Goal: Information Seeking & Learning: Learn about a topic

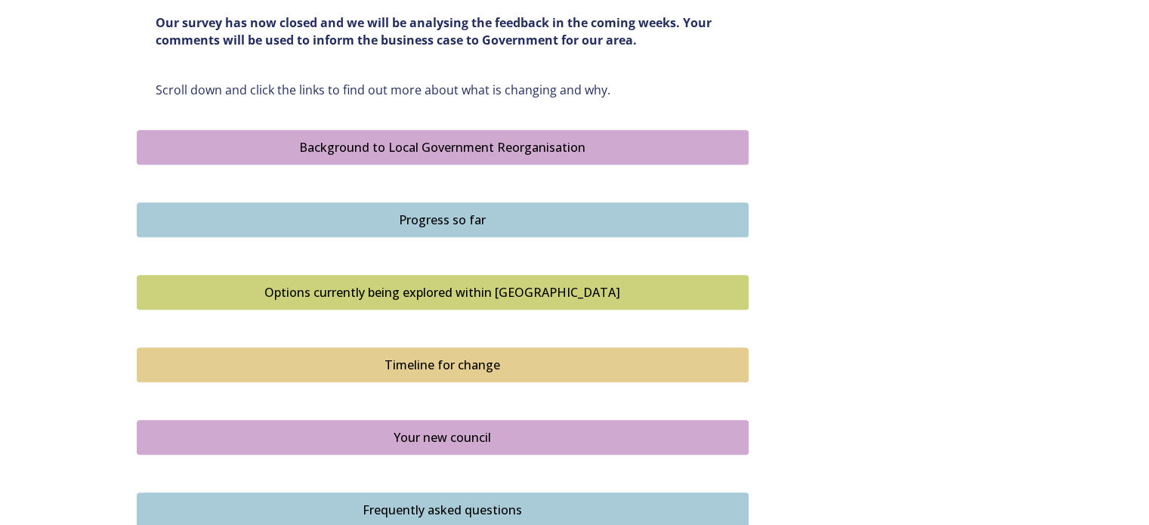
scroll to position [1071, 0]
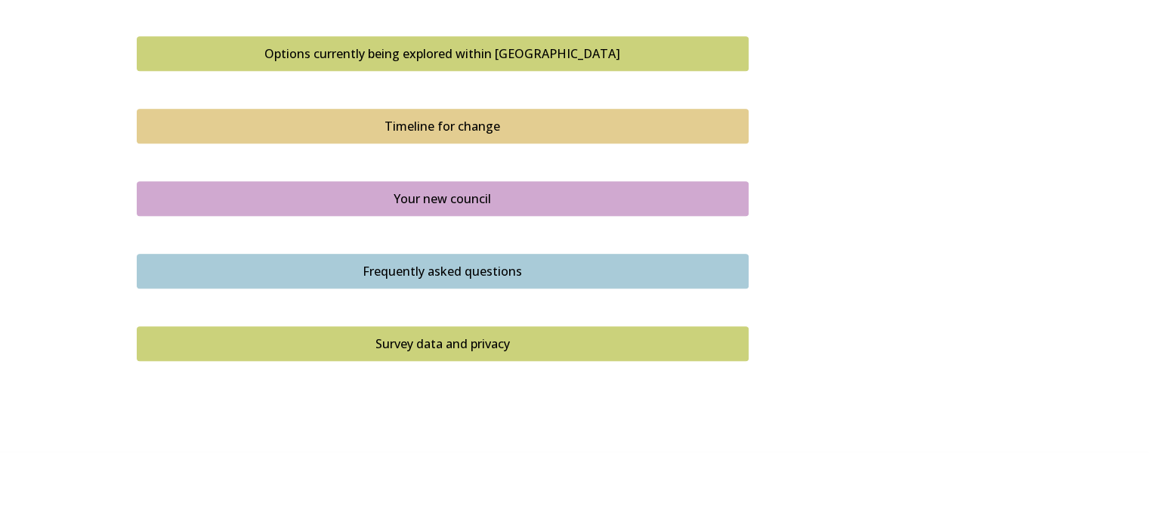
click at [500, 329] on button "Survey data and privacy" at bounding box center [443, 343] width 612 height 35
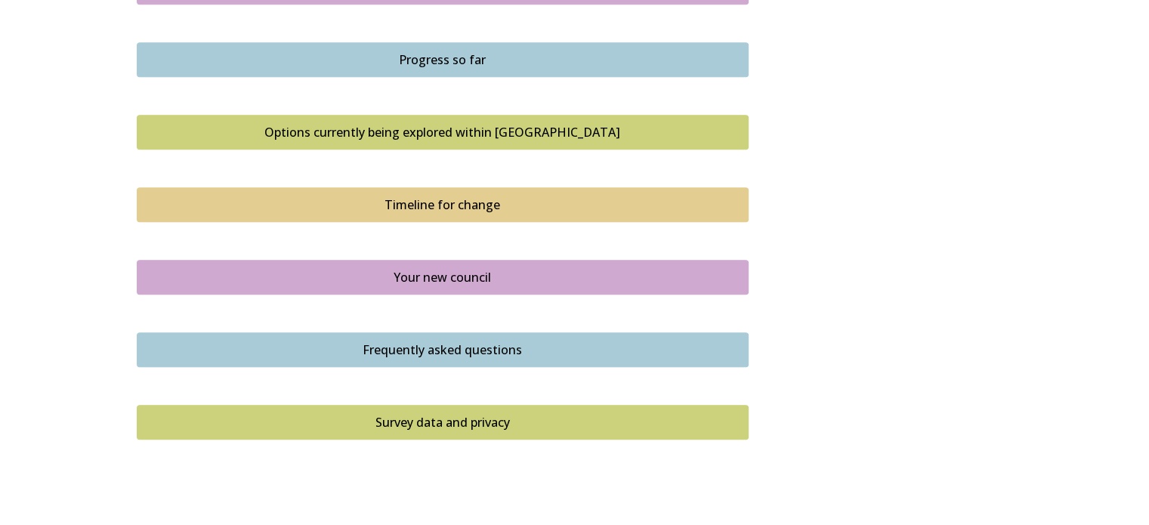
scroll to position [1071, 0]
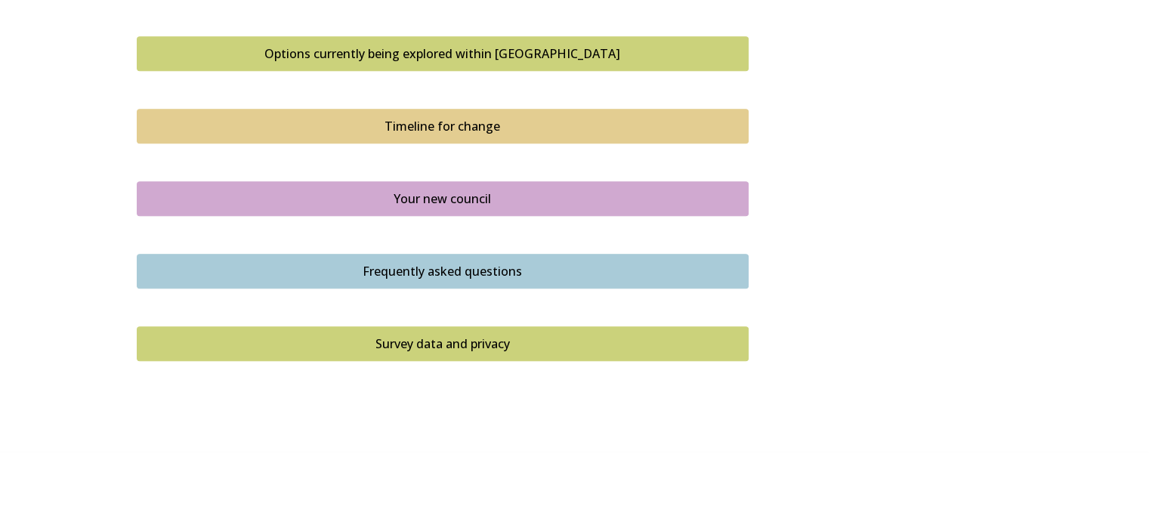
click at [441, 265] on div "Frequently asked questions" at bounding box center [443, 271] width 596 height 18
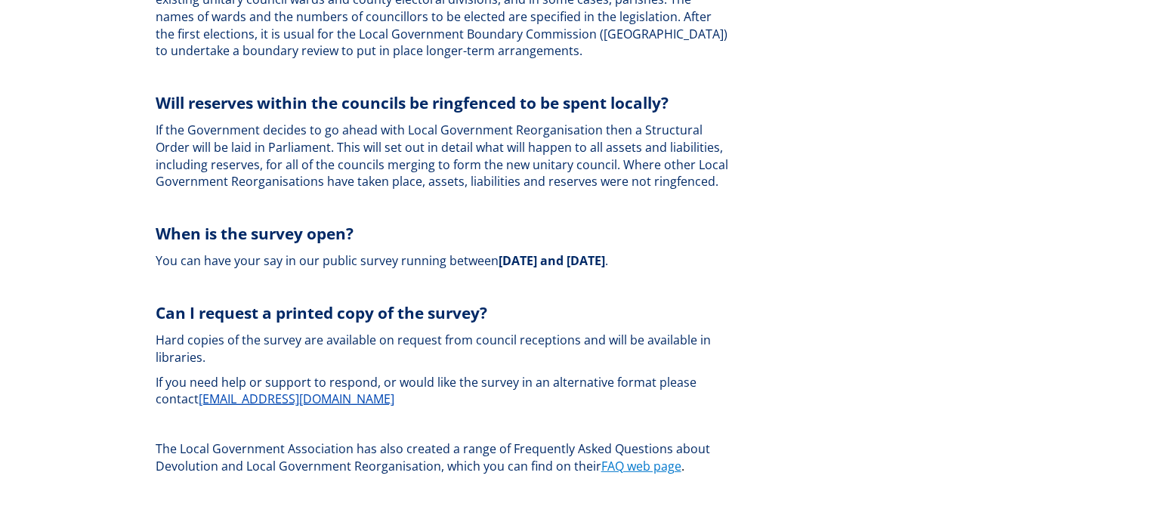
scroll to position [4447, 0]
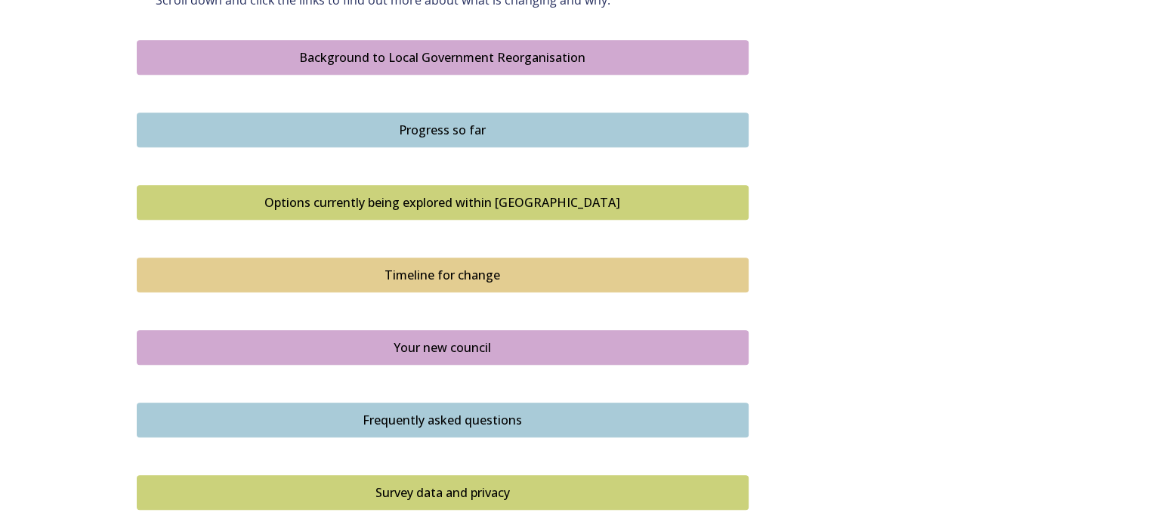
scroll to position [920, 0]
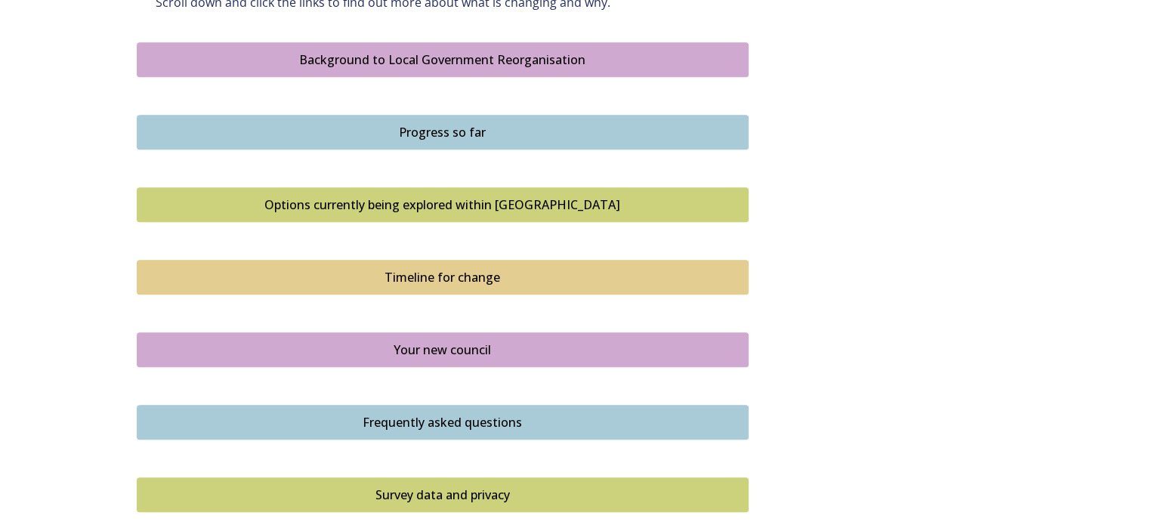
click at [490, 338] on button "Your new council" at bounding box center [443, 350] width 612 height 35
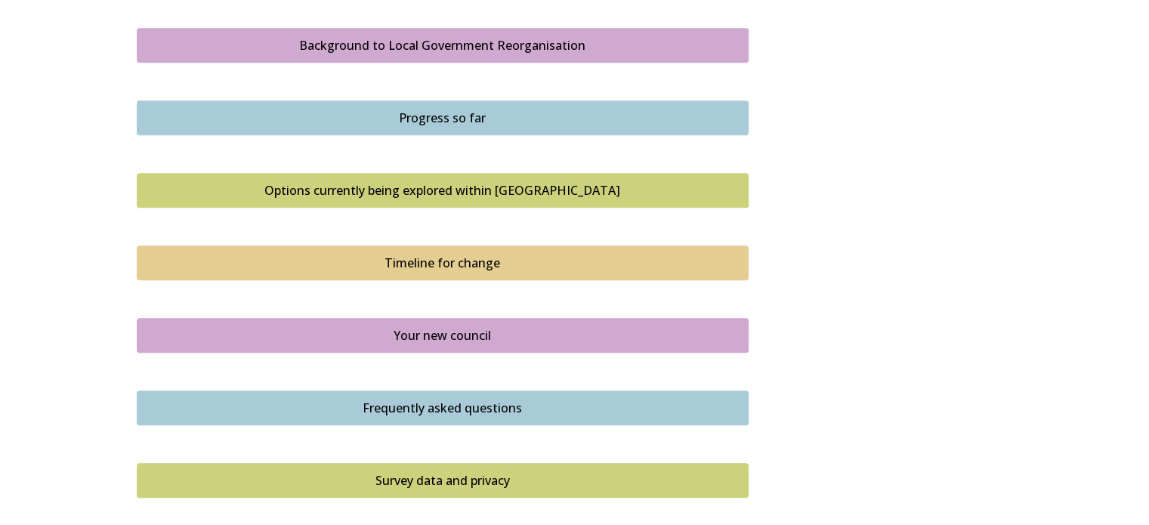
scroll to position [1071, 0]
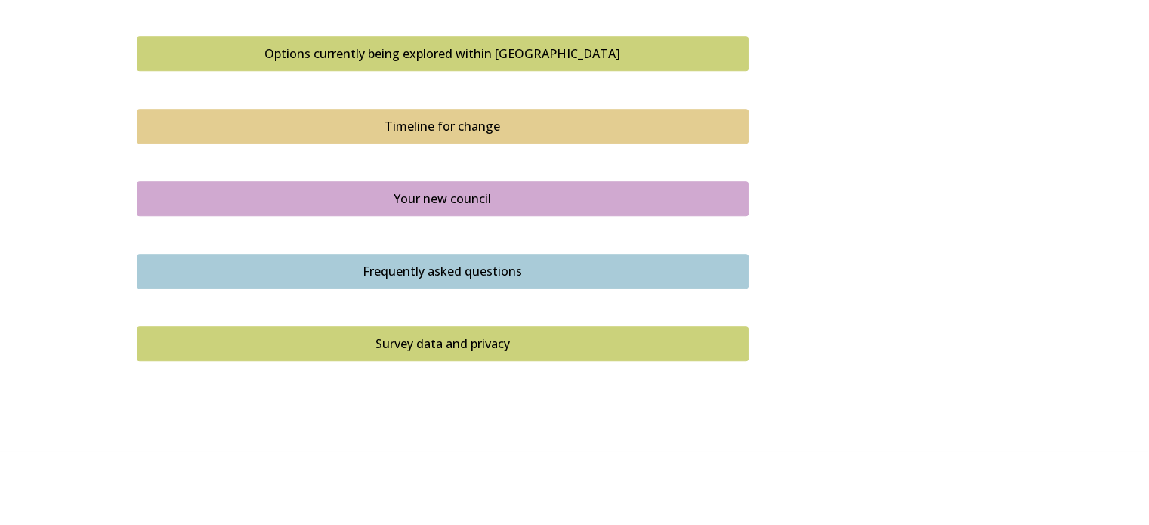
click at [420, 119] on div "Timeline for change" at bounding box center [443, 126] width 596 height 18
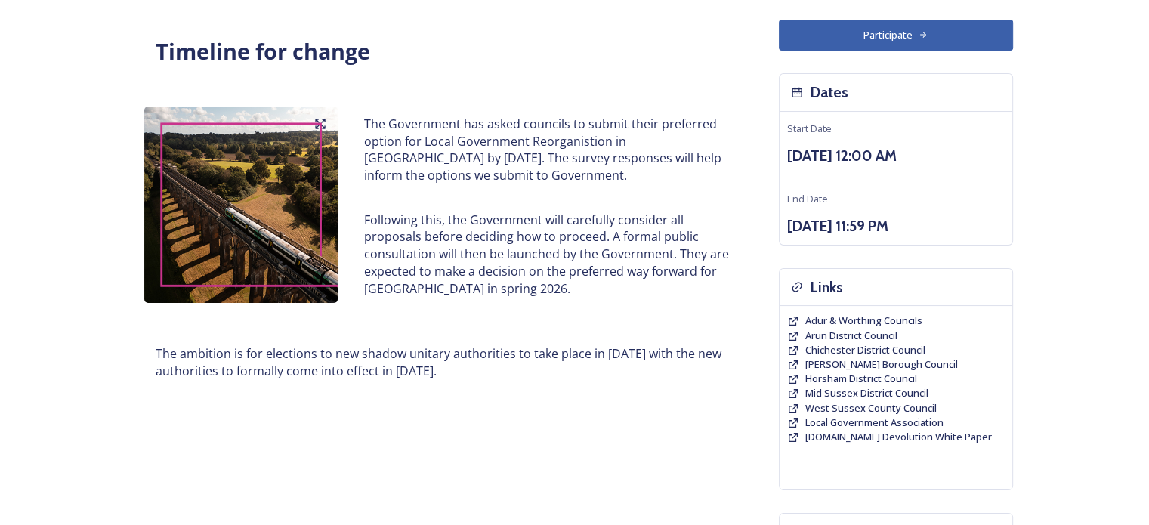
scroll to position [366, 0]
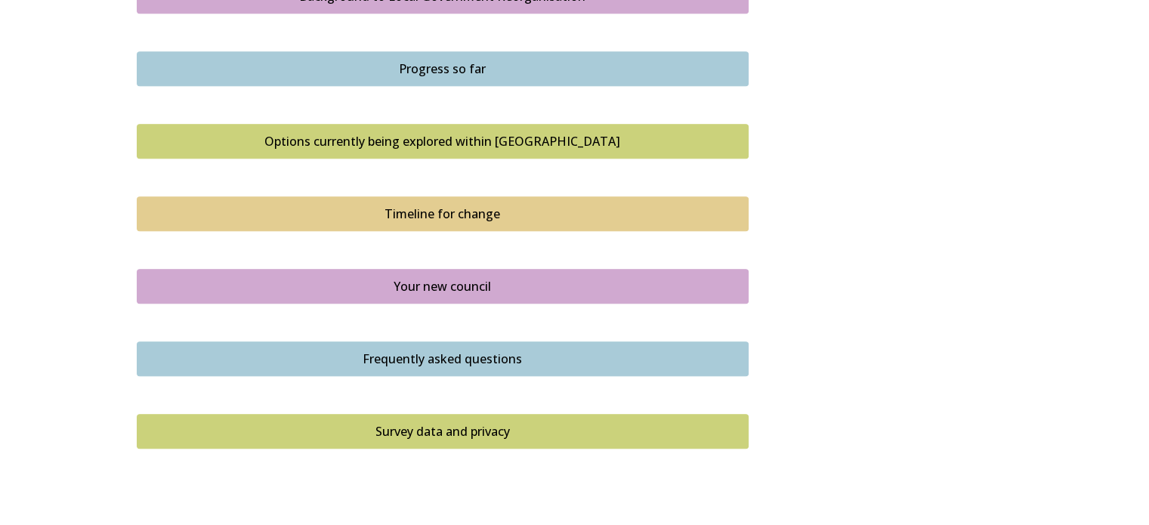
scroll to position [907, 0]
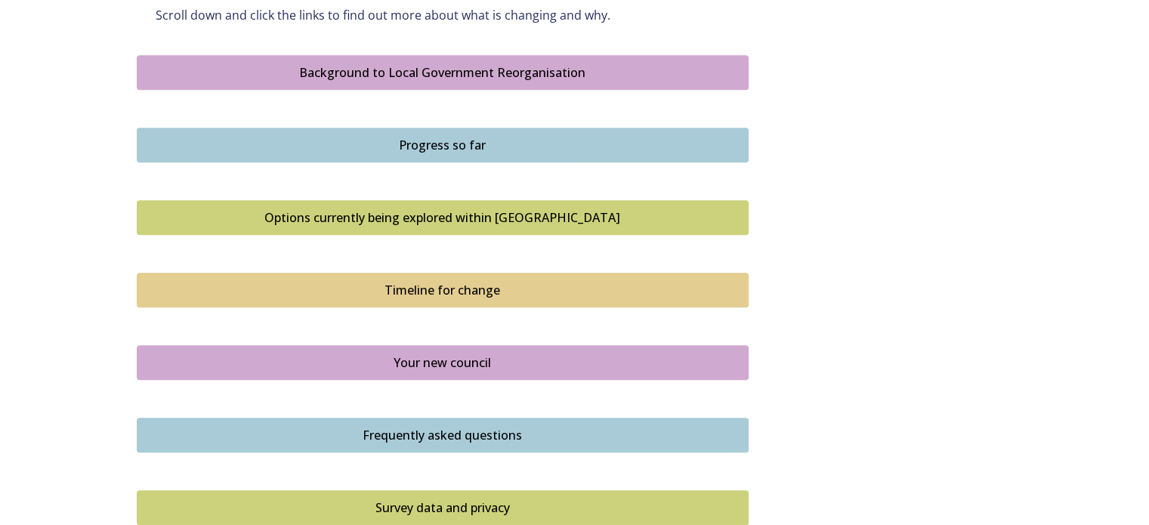
click at [447, 225] on div "Options currently being explored within [GEOGRAPHIC_DATA]" at bounding box center [443, 218] width 596 height 18
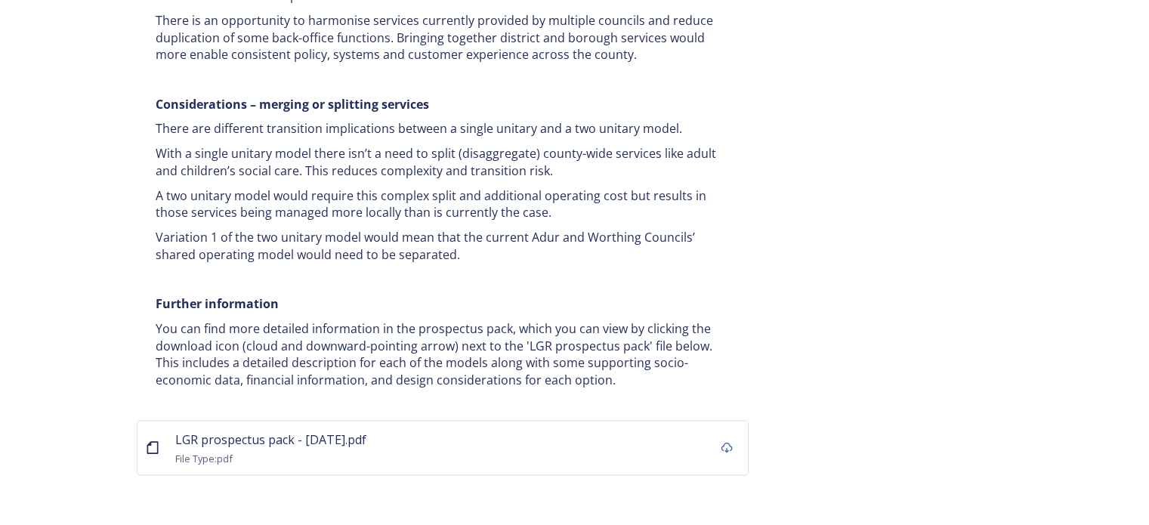
scroll to position [2960, 0]
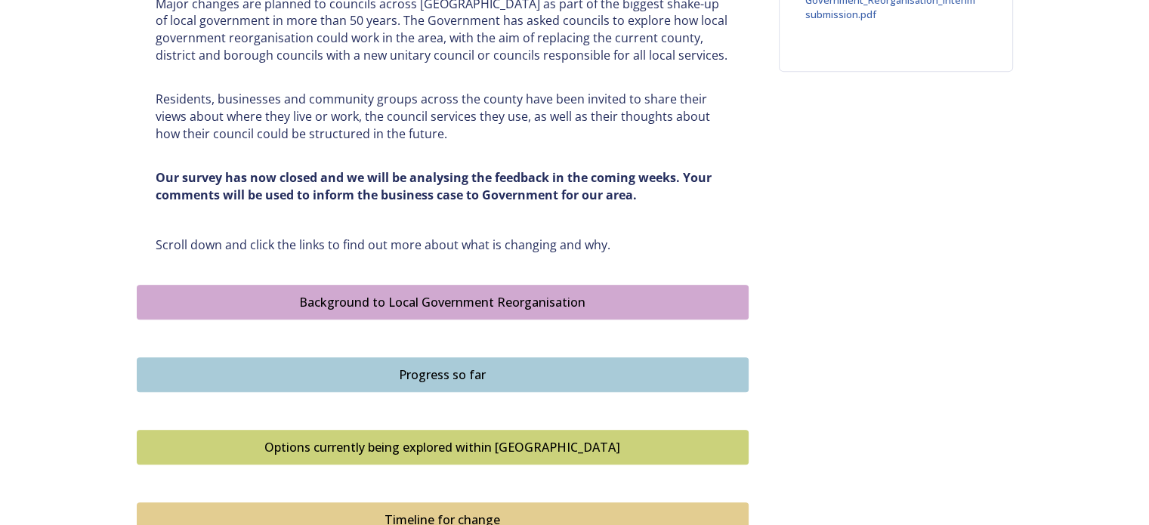
scroll to position [680, 0]
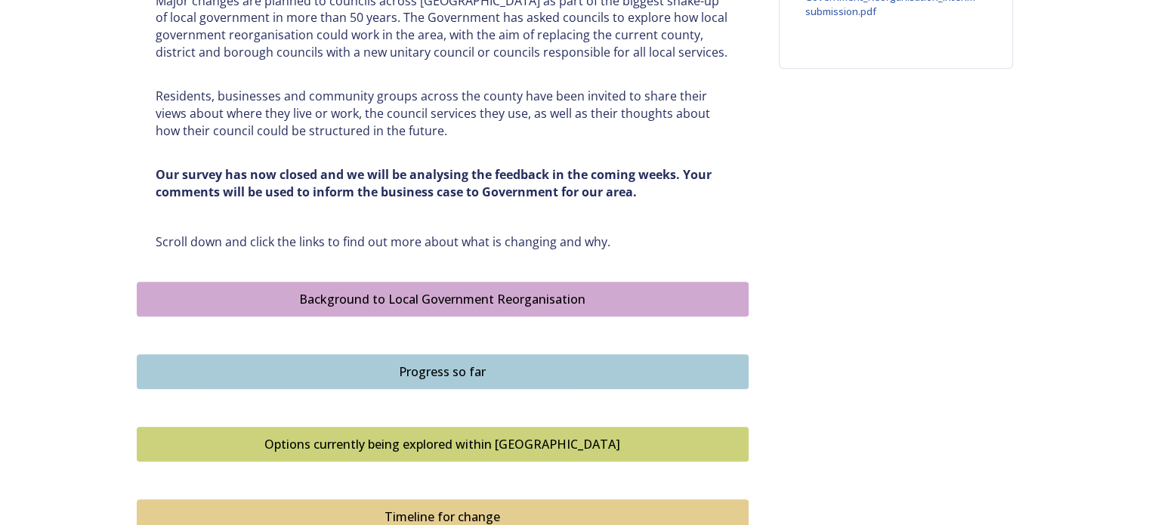
click at [424, 364] on div "Progress so far" at bounding box center [443, 372] width 596 height 18
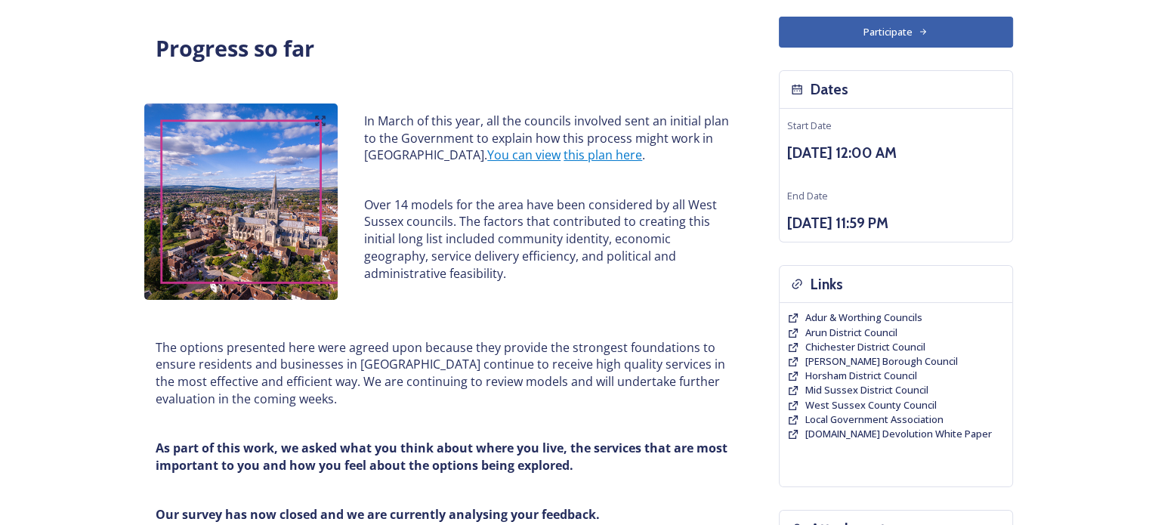
scroll to position [366, 0]
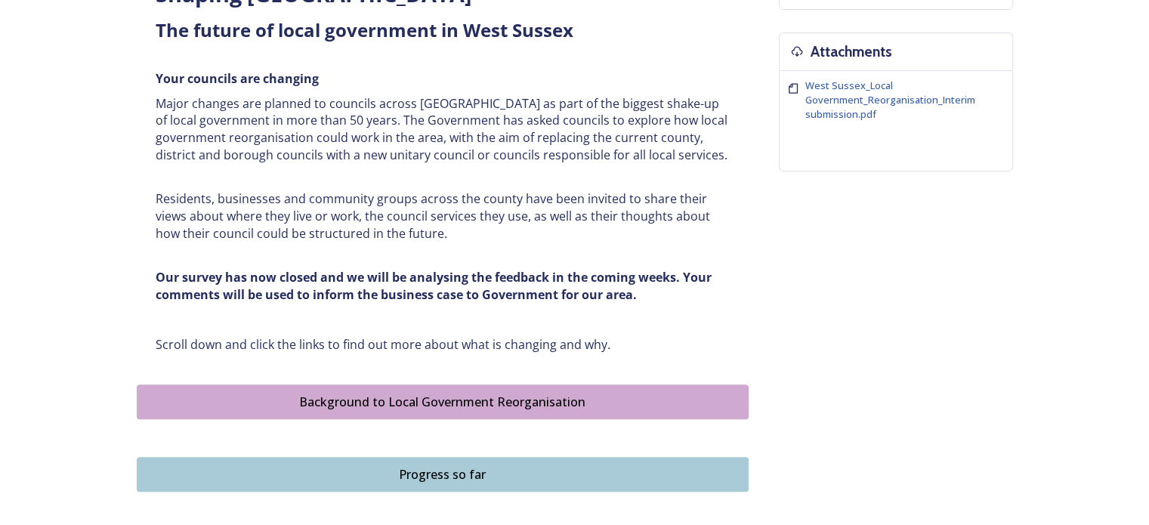
scroll to position [831, 0]
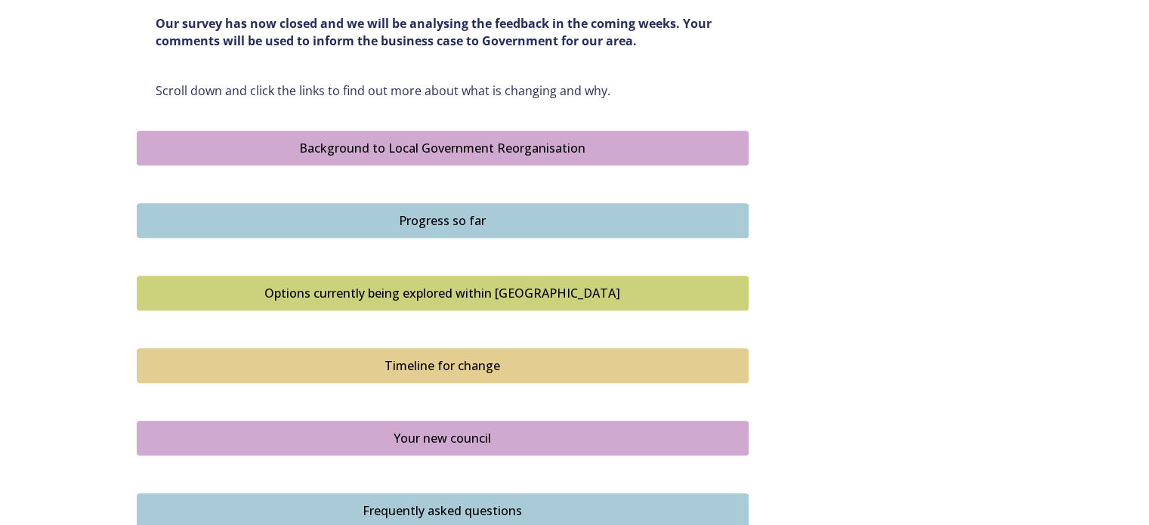
click at [439, 142] on div "Background to Local Government Reorganisation" at bounding box center [443, 148] width 596 height 18
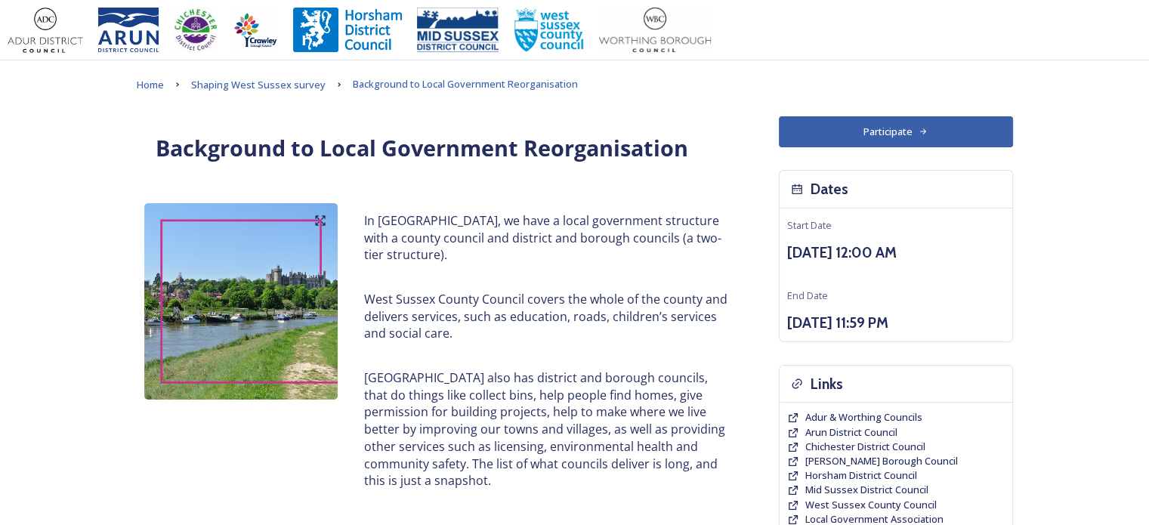
click at [252, 82] on span "Shaping West Sussex survey" at bounding box center [258, 85] width 135 height 14
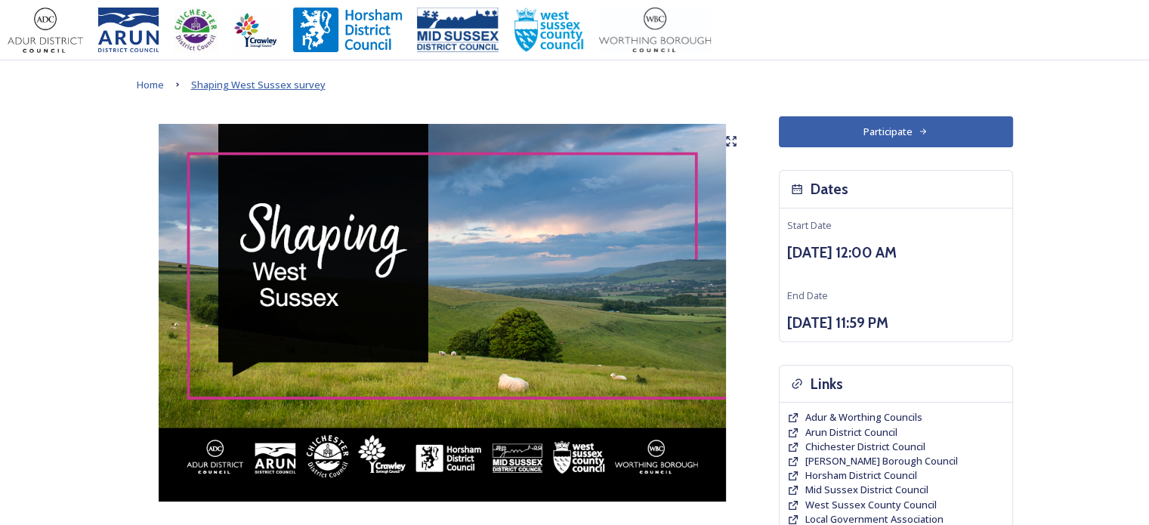
click at [240, 87] on span "Shaping West Sussex survey" at bounding box center [258, 85] width 135 height 14
click at [143, 84] on span "Home" at bounding box center [150, 85] width 27 height 14
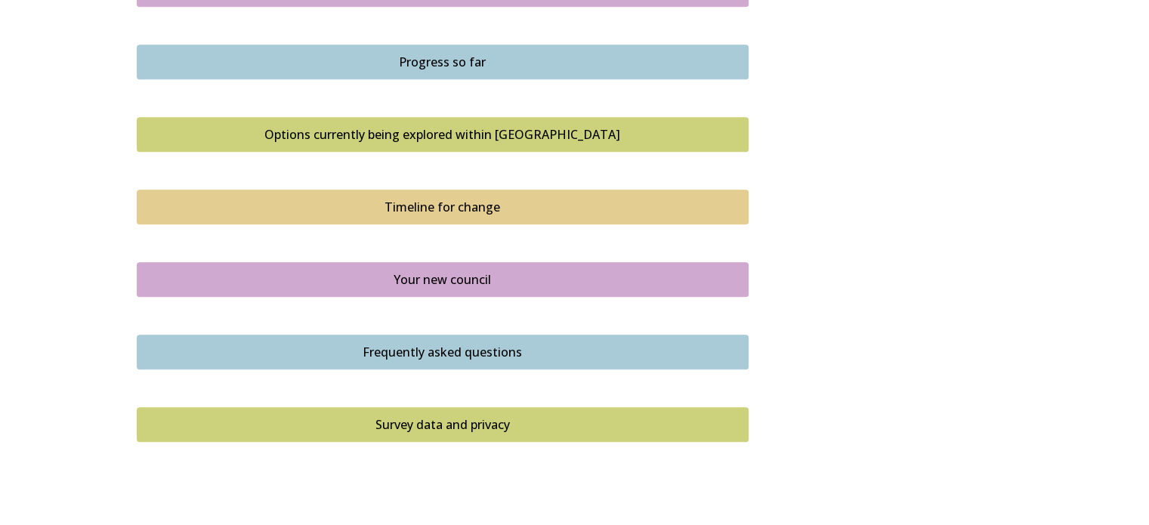
scroll to position [693, 0]
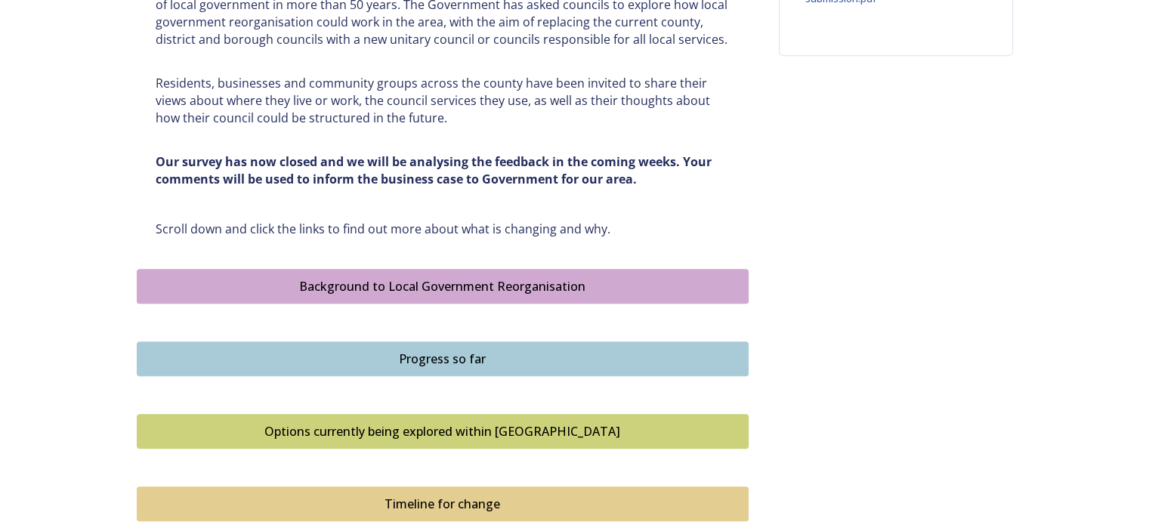
click at [420, 282] on div "Background to Local Government Reorganisation" at bounding box center [443, 286] width 596 height 18
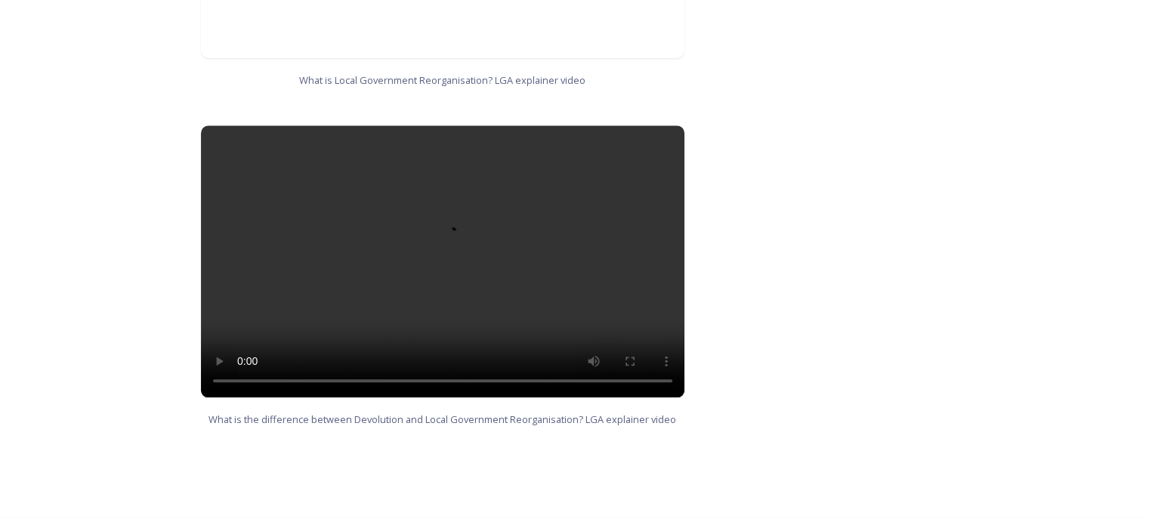
scroll to position [1539, 0]
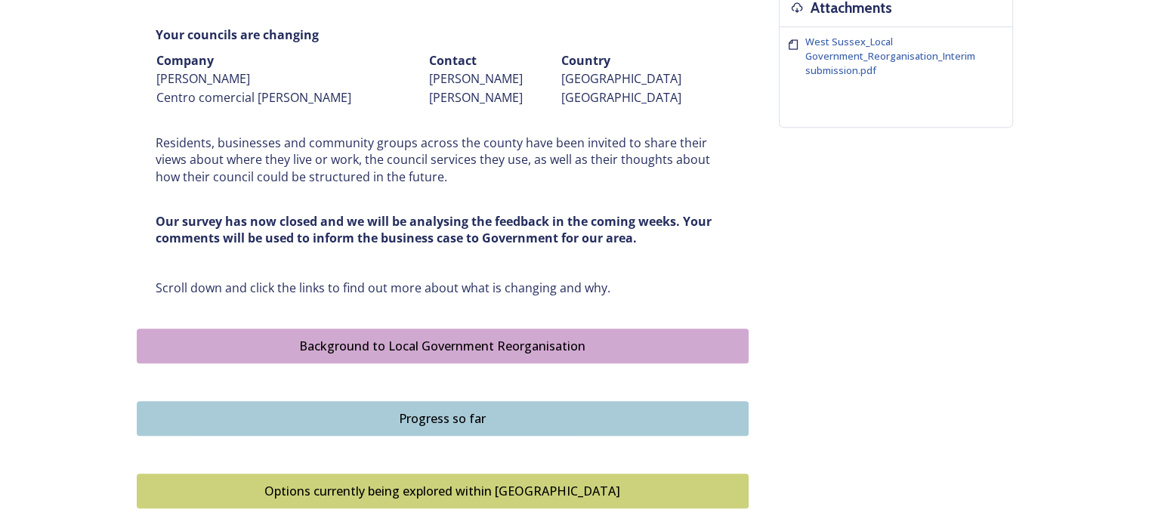
scroll to position [470, 0]
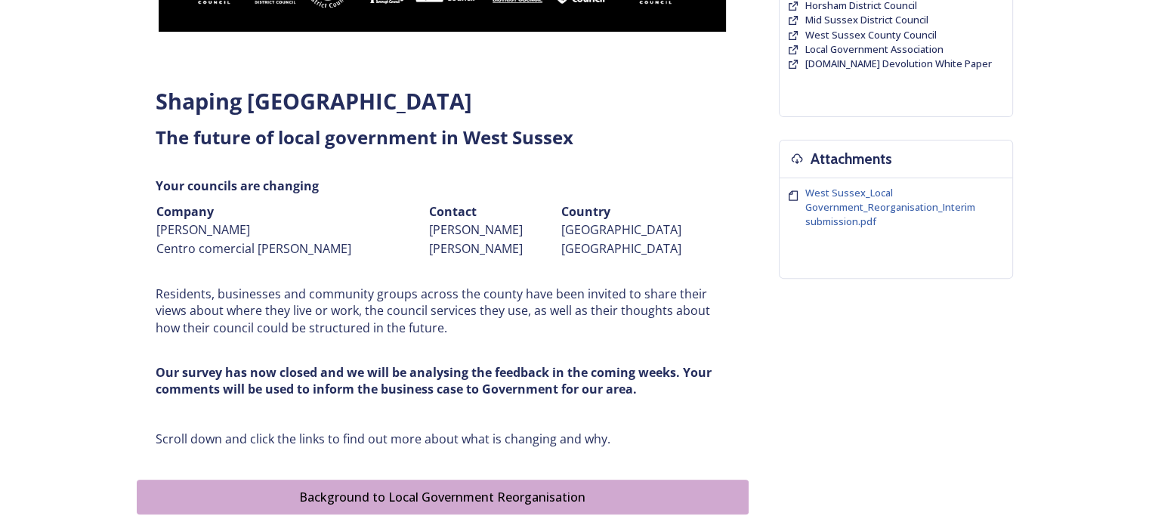
click at [266, 229] on td "[PERSON_NAME]" at bounding box center [292, 230] width 273 height 19
click at [379, 244] on td "Centro comercial [PERSON_NAME]" at bounding box center [292, 249] width 273 height 19
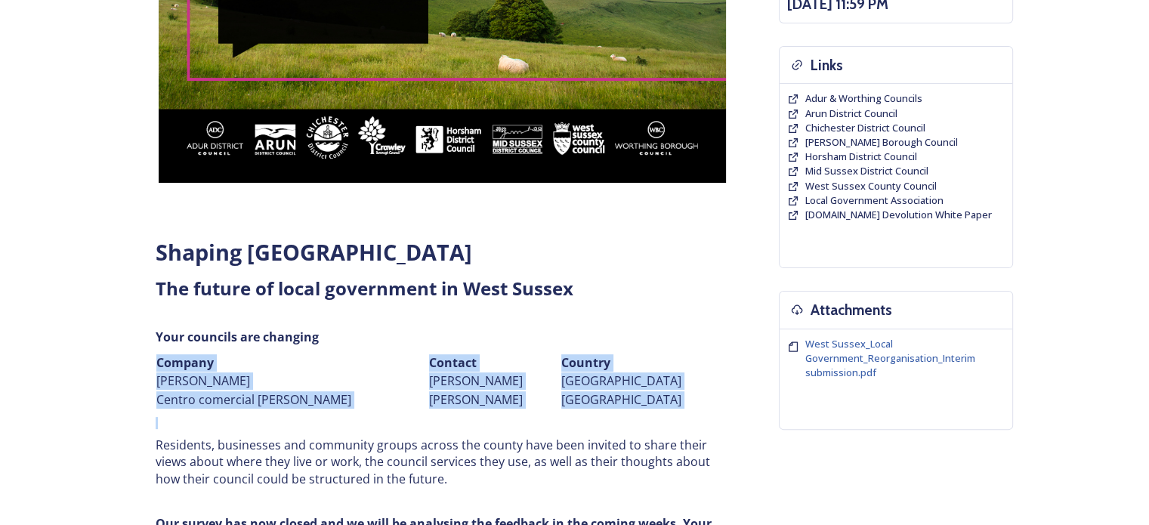
drag, startPoint x: 172, startPoint y: 365, endPoint x: 753, endPoint y: 423, distance: 583.3
click at [753, 423] on div "Shaping [GEOGRAPHIC_DATA] ﻿﻿﻿The future of local government in [GEOGRAPHIC_DATA…" at bounding box center [575, 467] width 877 height 1341
click at [689, 409] on div "Shaping [GEOGRAPHIC_DATA] ﻿﻿﻿The future of local government in [GEOGRAPHIC_DATA…" at bounding box center [442, 418] width 597 height 380
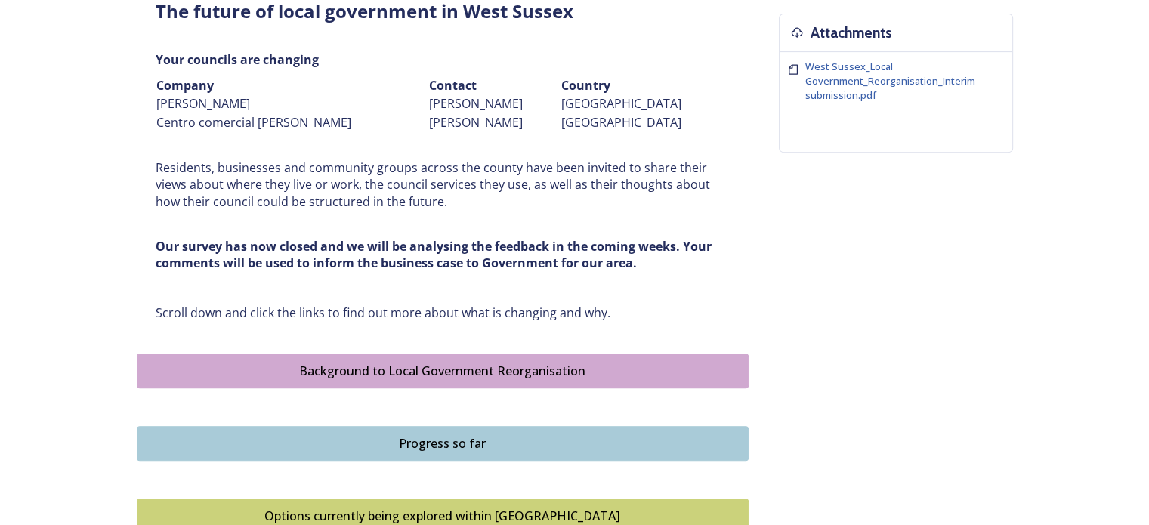
scroll to position [470, 0]
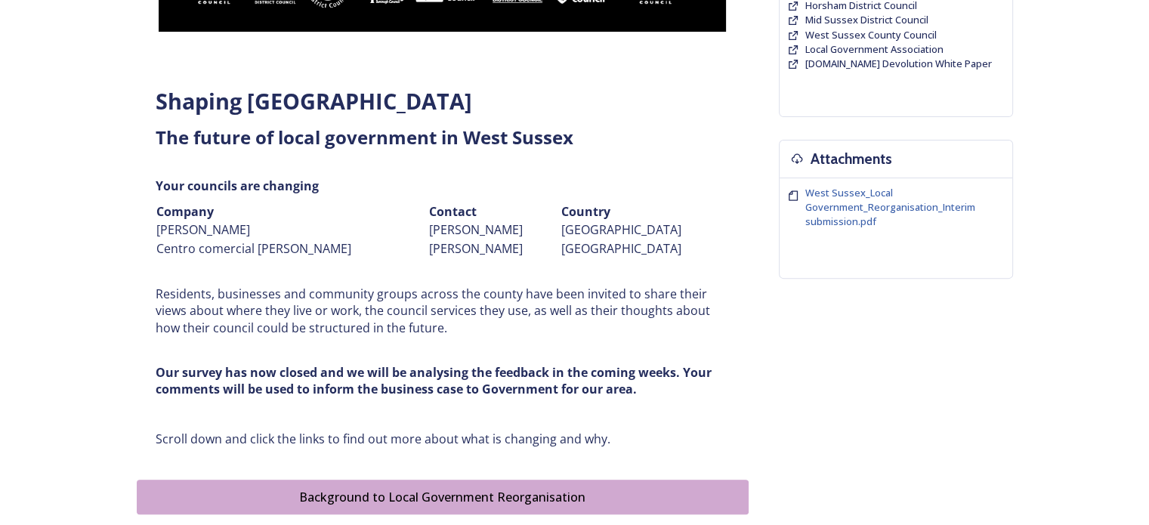
click at [398, 244] on tbody "Company Contact Country [PERSON_NAME] [PERSON_NAME] Germany Centro comercial [P…" at bounding box center [443, 231] width 574 height 56
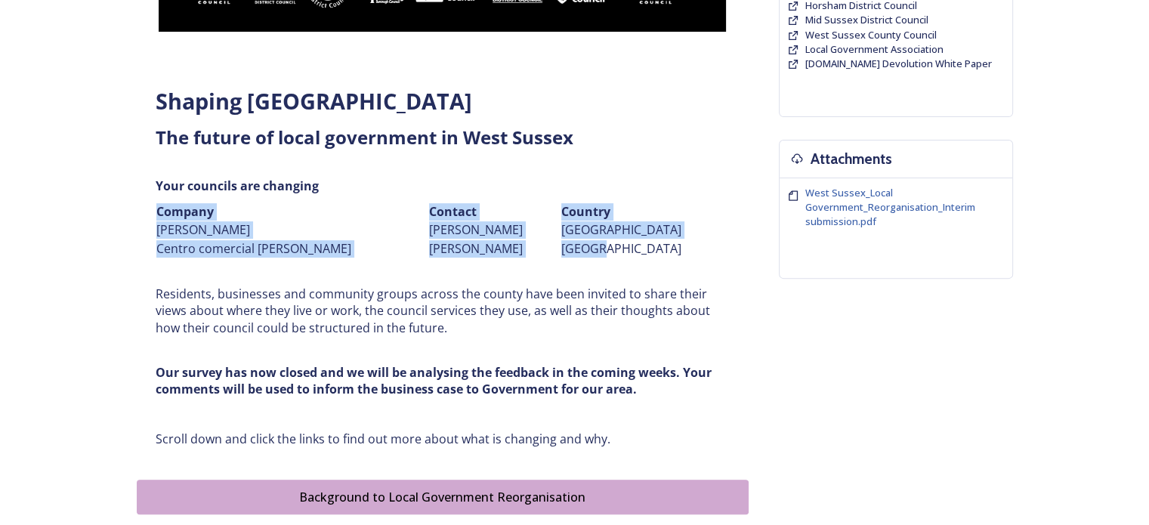
drag, startPoint x: 157, startPoint y: 214, endPoint x: 707, endPoint y: 258, distance: 551.9
click at [707, 258] on div "Shaping [GEOGRAPHIC_DATA] ﻿﻿﻿The future of local government in [GEOGRAPHIC_DATA…" at bounding box center [442, 267] width 597 height 380
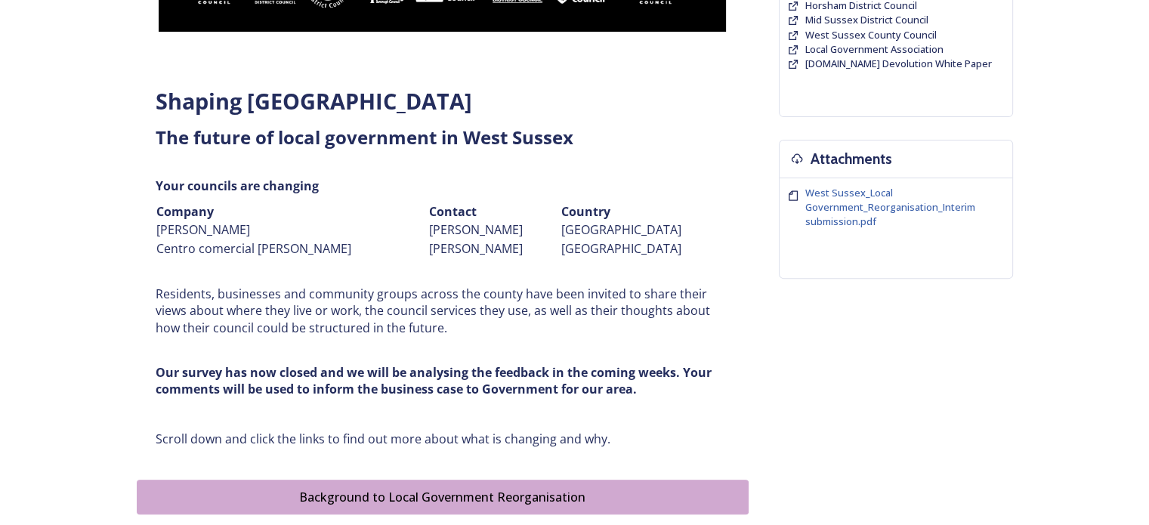
click at [723, 283] on div "Shaping [GEOGRAPHIC_DATA] ﻿﻿﻿The future of local government in [GEOGRAPHIC_DATA…" at bounding box center [442, 267] width 597 height 380
